Goal: Go to known website: Access a specific website the user already knows

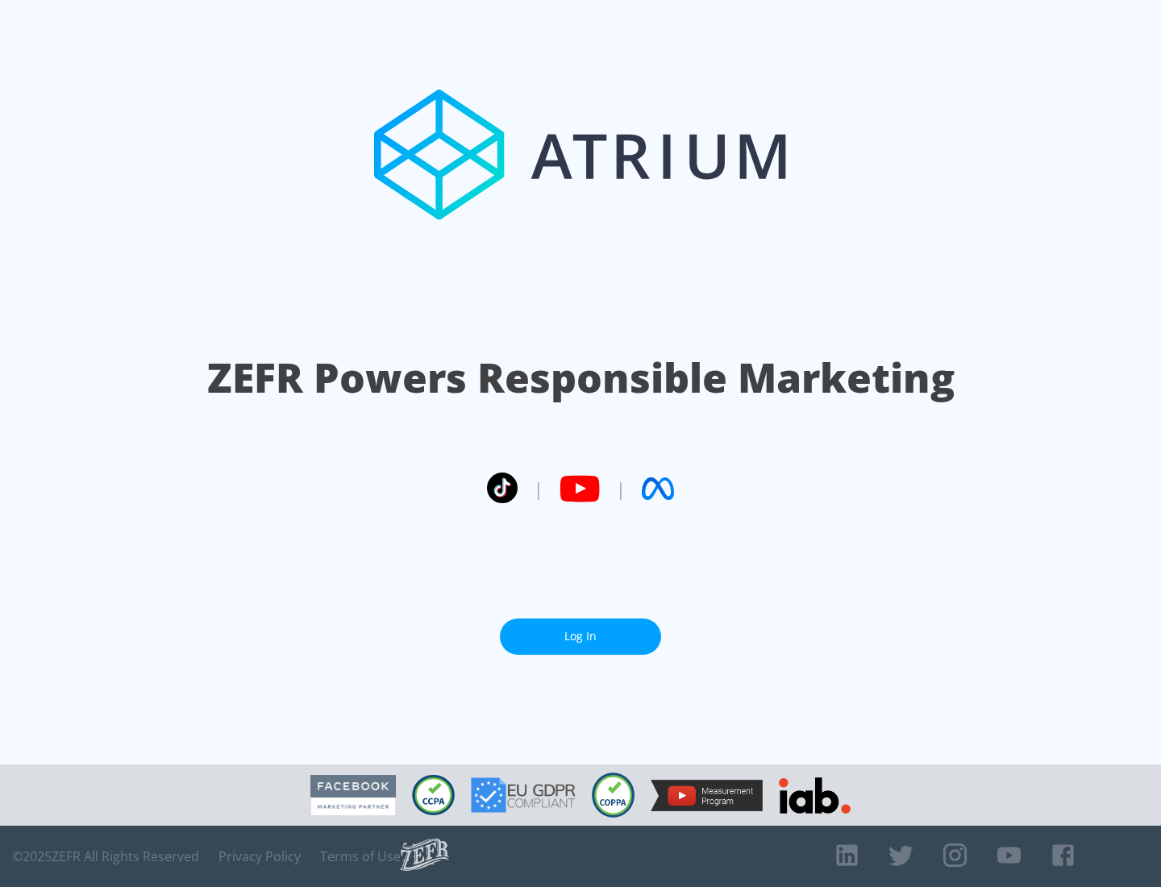
click at [580, 629] on link "Log In" at bounding box center [580, 636] width 161 height 36
